Goal: Find specific page/section: Find specific page/section

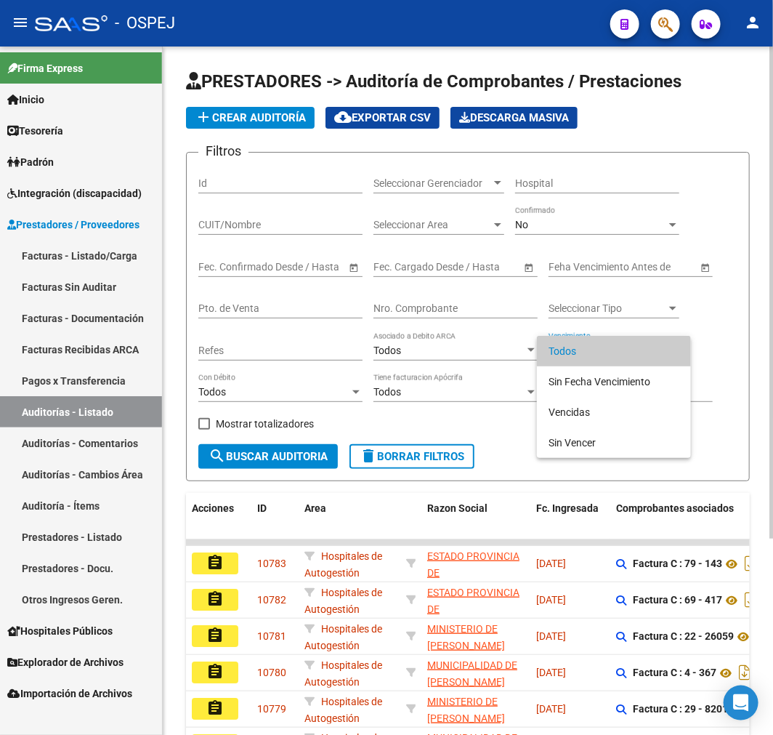
click at [577, 222] on div at bounding box center [386, 367] width 773 height 735
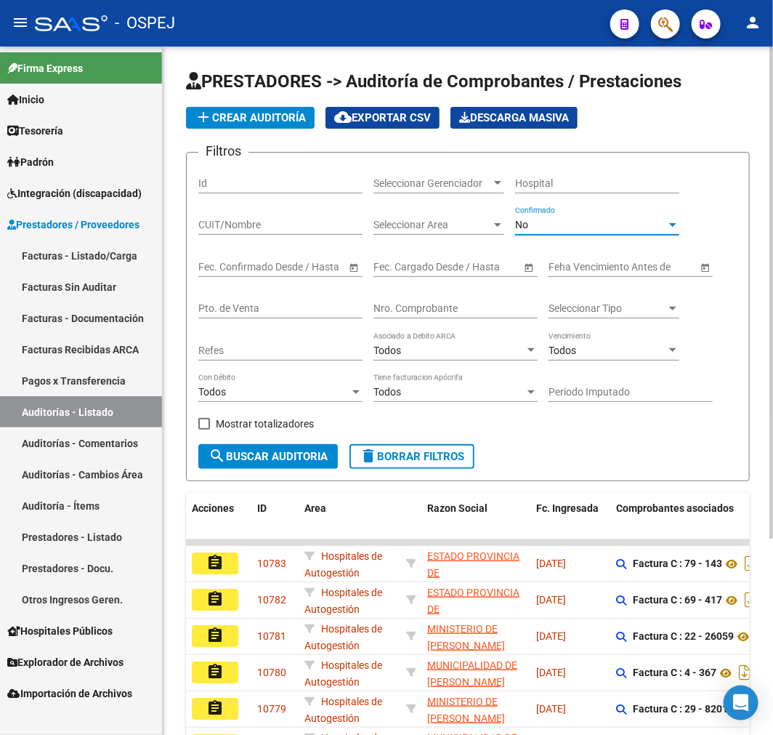
click at [576, 222] on div "No" at bounding box center [590, 225] width 151 height 12
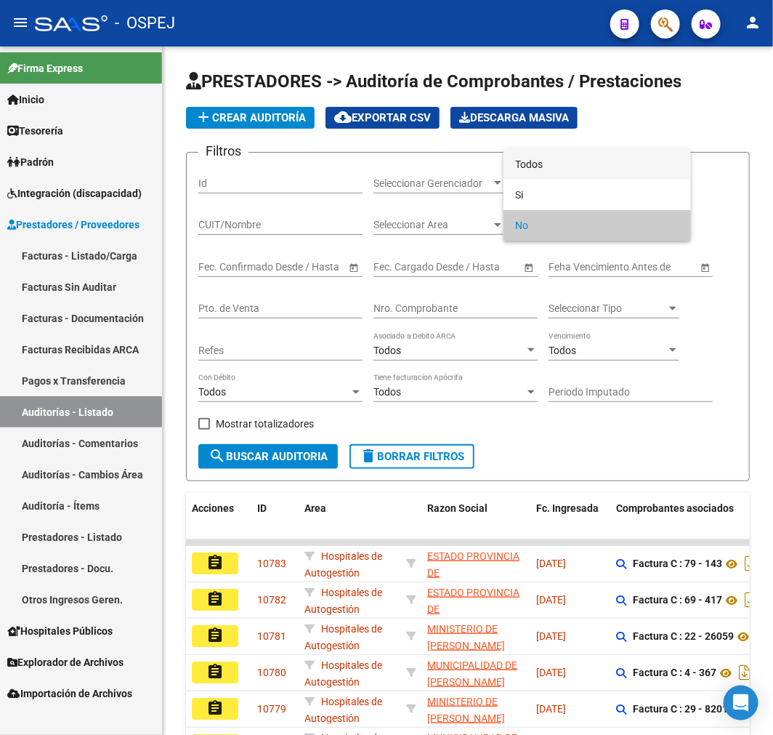
click at [582, 167] on span "Todos" at bounding box center [597, 164] width 164 height 31
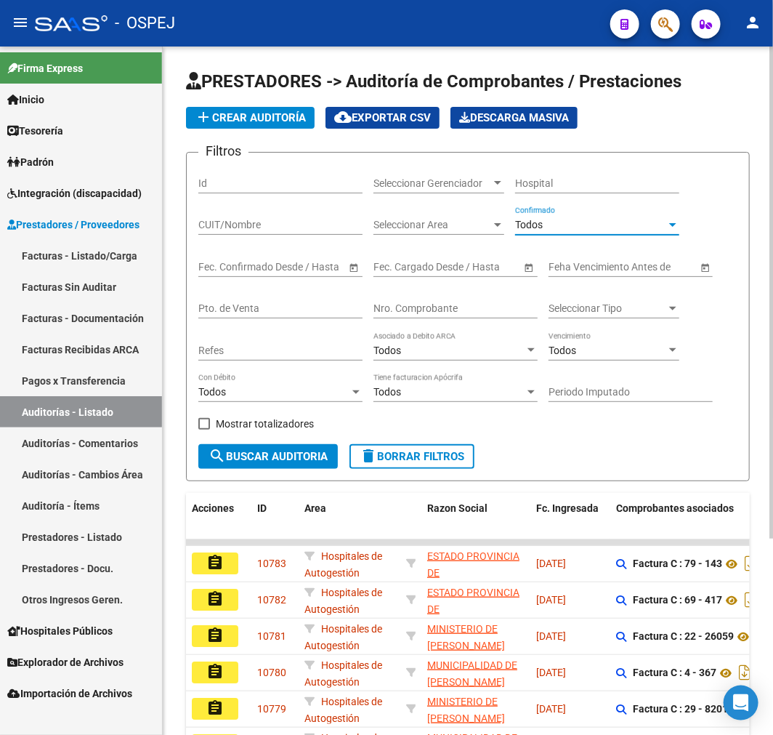
click at [469, 302] on input "Nro. Comprobante" at bounding box center [456, 308] width 164 height 12
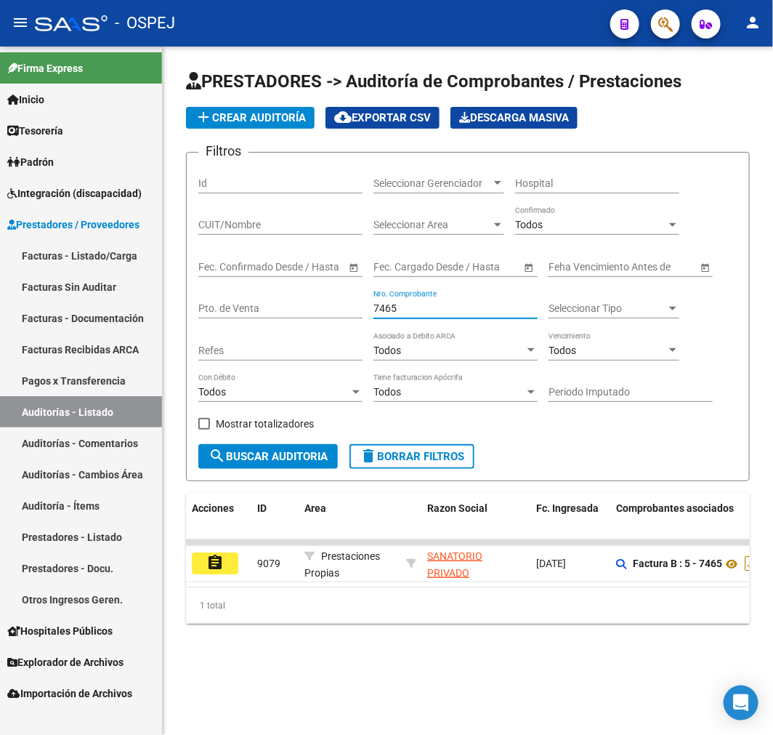
type input "7465"
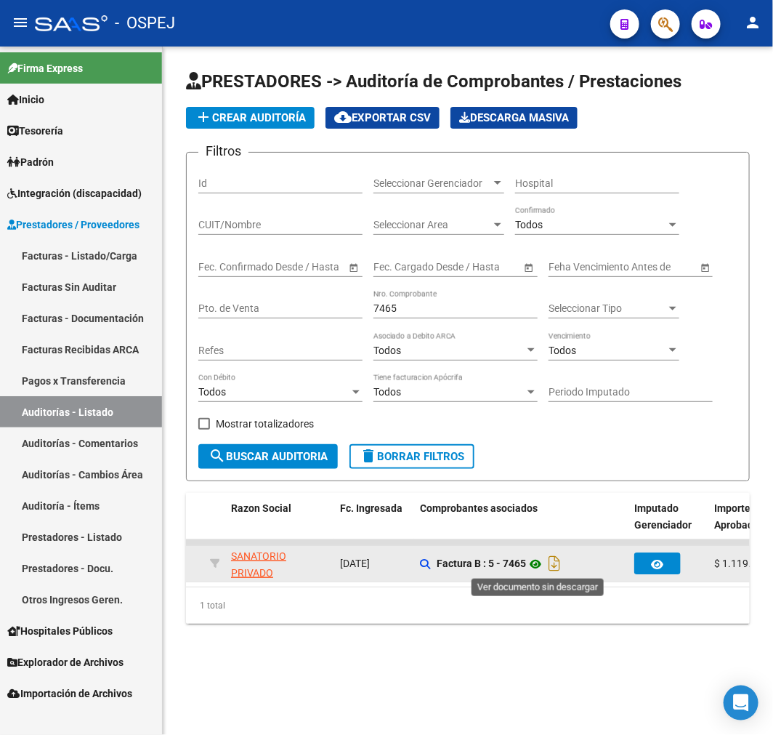
click at [534, 558] on icon at bounding box center [535, 563] width 19 height 17
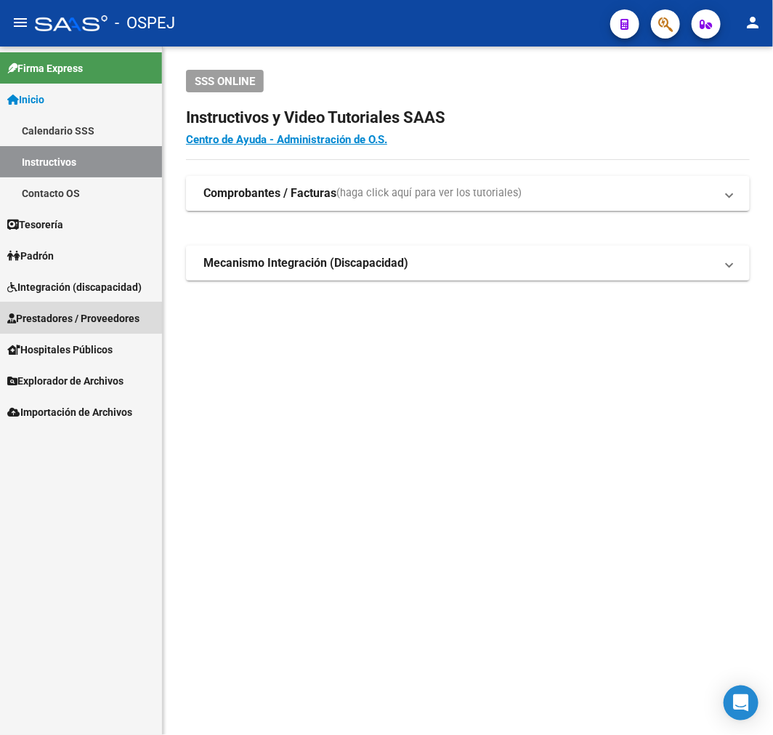
click at [76, 314] on span "Prestadores / Proveedores" at bounding box center [73, 318] width 132 height 16
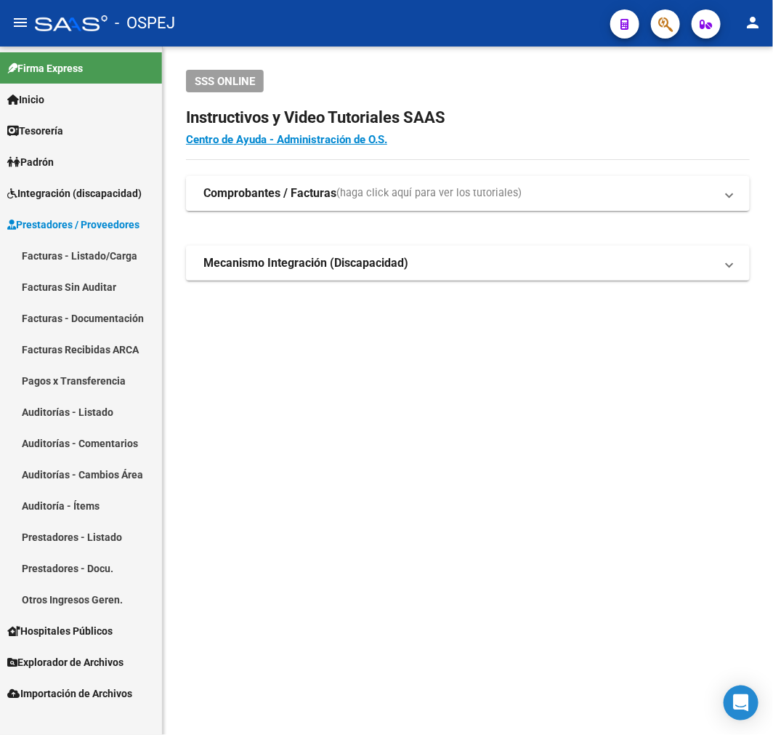
click at [115, 416] on link "Auditorías - Listado" at bounding box center [81, 411] width 162 height 31
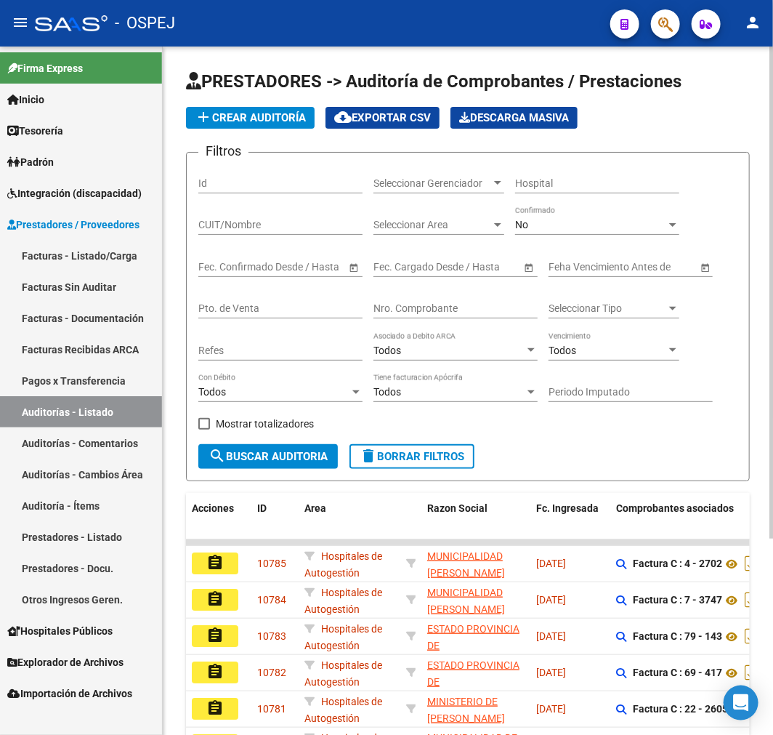
click at [616, 235] on div "No Confirmado" at bounding box center [597, 220] width 164 height 29
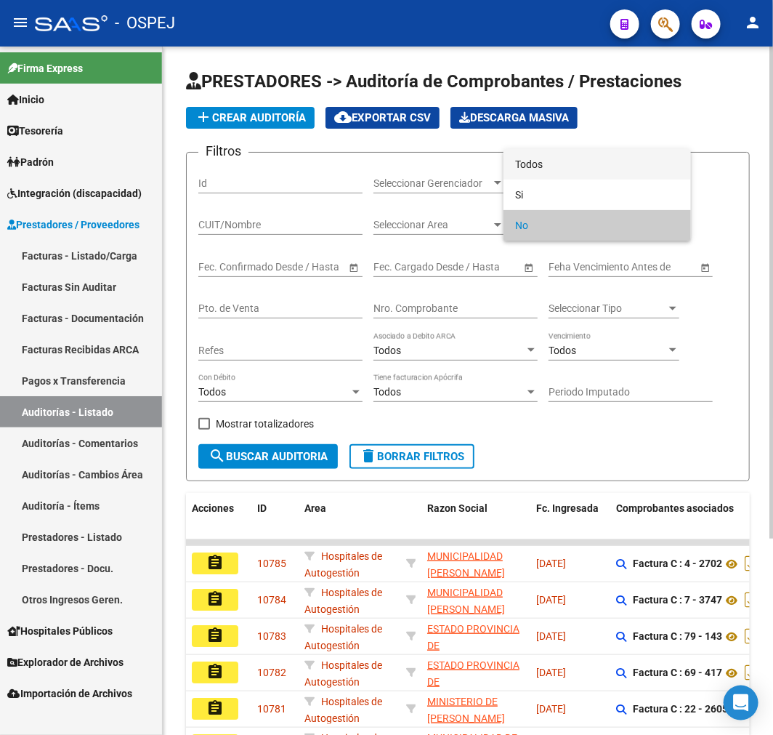
click at [595, 173] on span "Todos" at bounding box center [597, 164] width 164 height 31
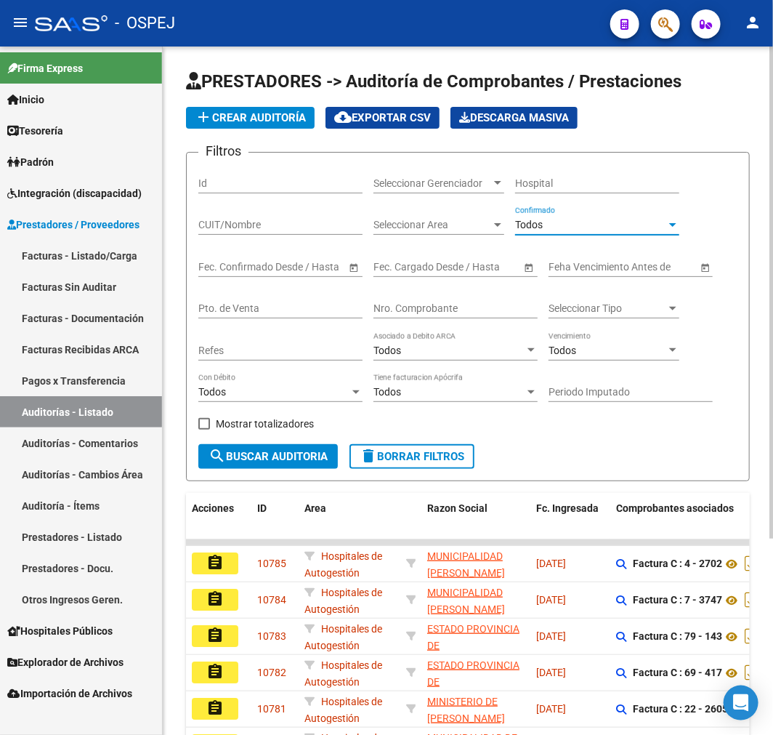
click at [443, 315] on input "Nro. Comprobante" at bounding box center [456, 308] width 164 height 12
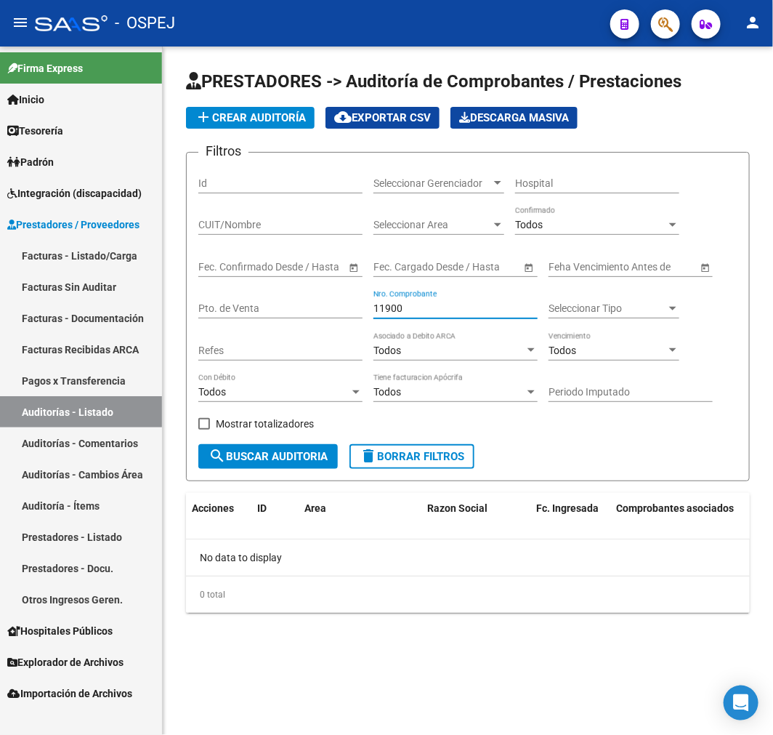
click at [382, 317] on div "11900 Nro. Comprobante" at bounding box center [456, 303] width 164 height 29
click at [380, 315] on input "11900" at bounding box center [456, 308] width 164 height 12
type input "11899"
